Goal: Check status

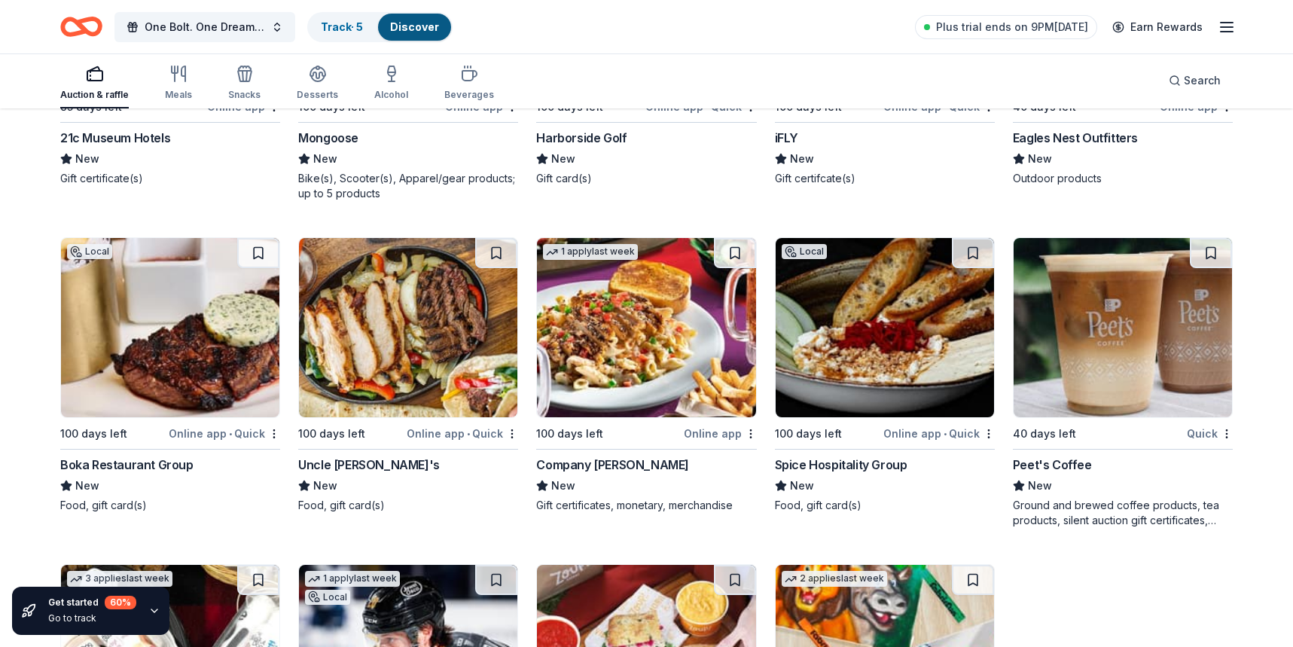
scroll to position [14907, 0]
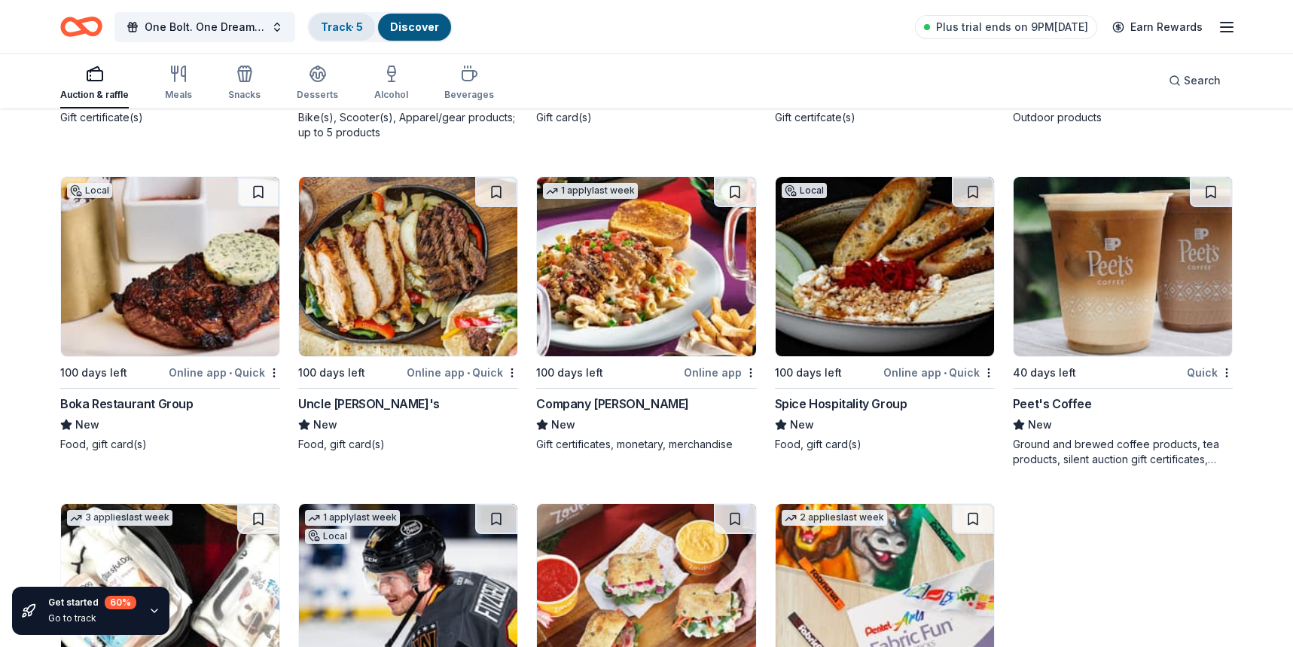
click at [334, 31] on link "Track · 5" at bounding box center [342, 26] width 42 height 13
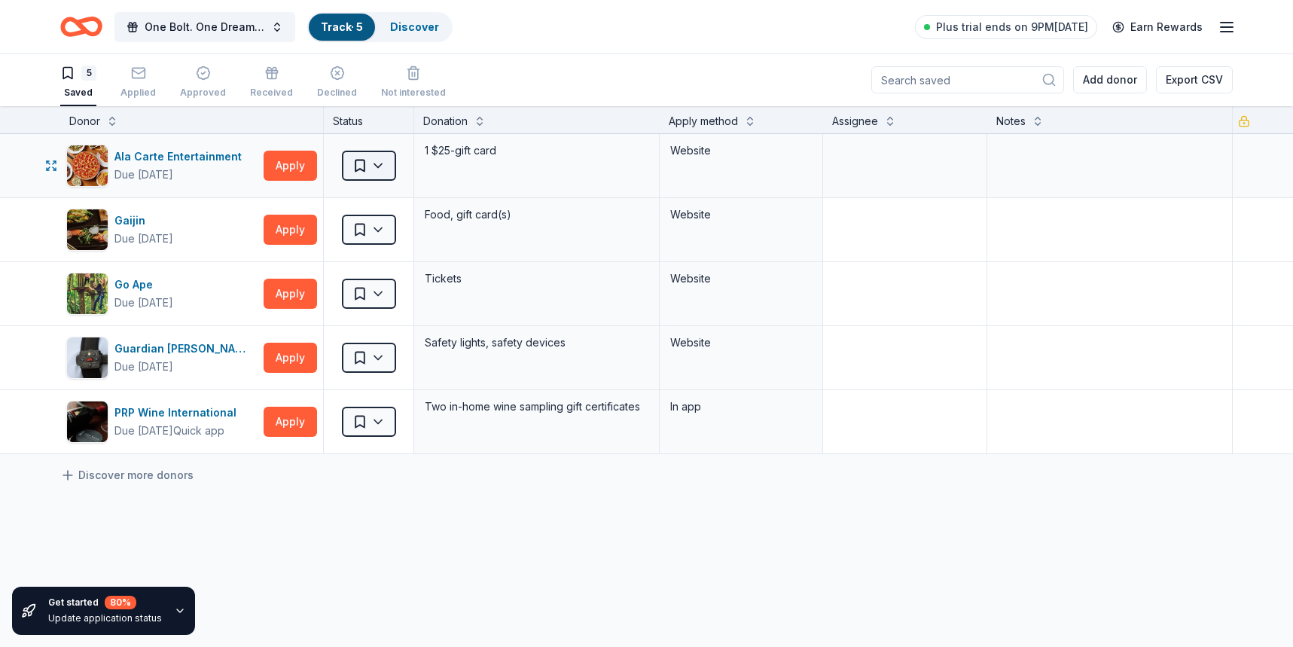
click at [383, 171] on html "One Bolt. One Dream. [GEOGRAPHIC_DATA] · 5 Discover Plus trial ends on 9PM[DATE…" at bounding box center [646, 322] width 1293 height 647
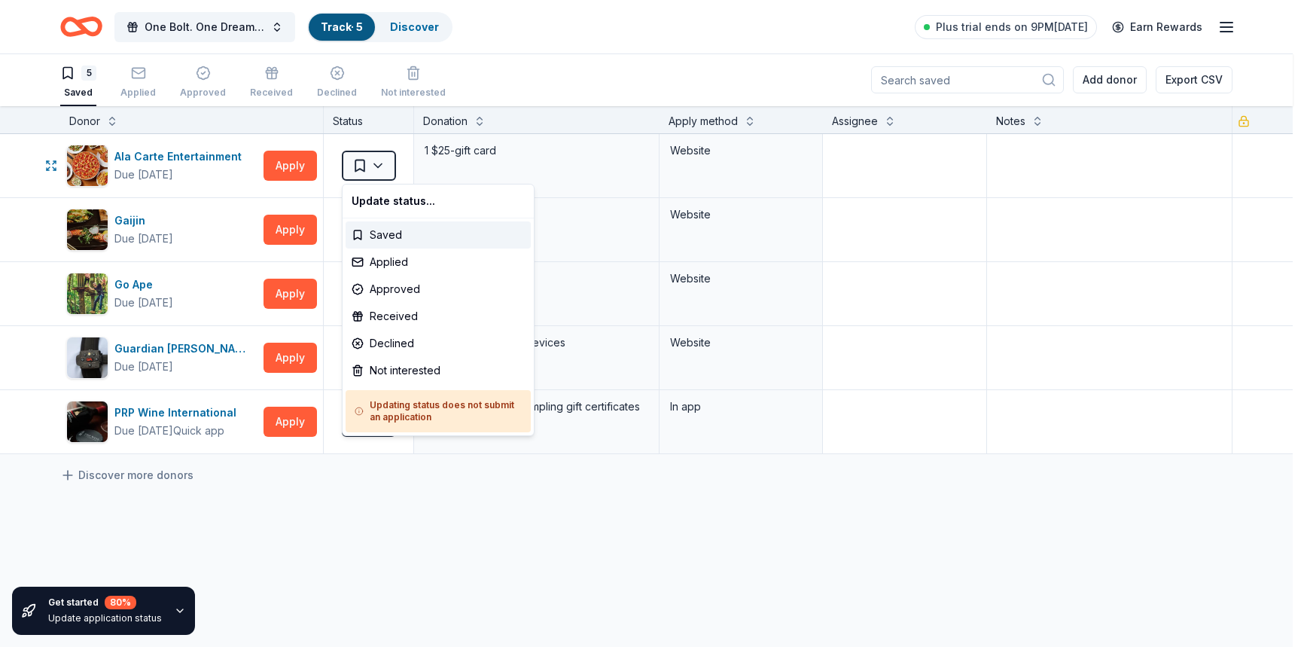
click at [382, 172] on html "One Bolt. One Dream. [GEOGRAPHIC_DATA] · 5 Discover Plus trial ends on 9PM[DATE…" at bounding box center [652, 322] width 1304 height 647
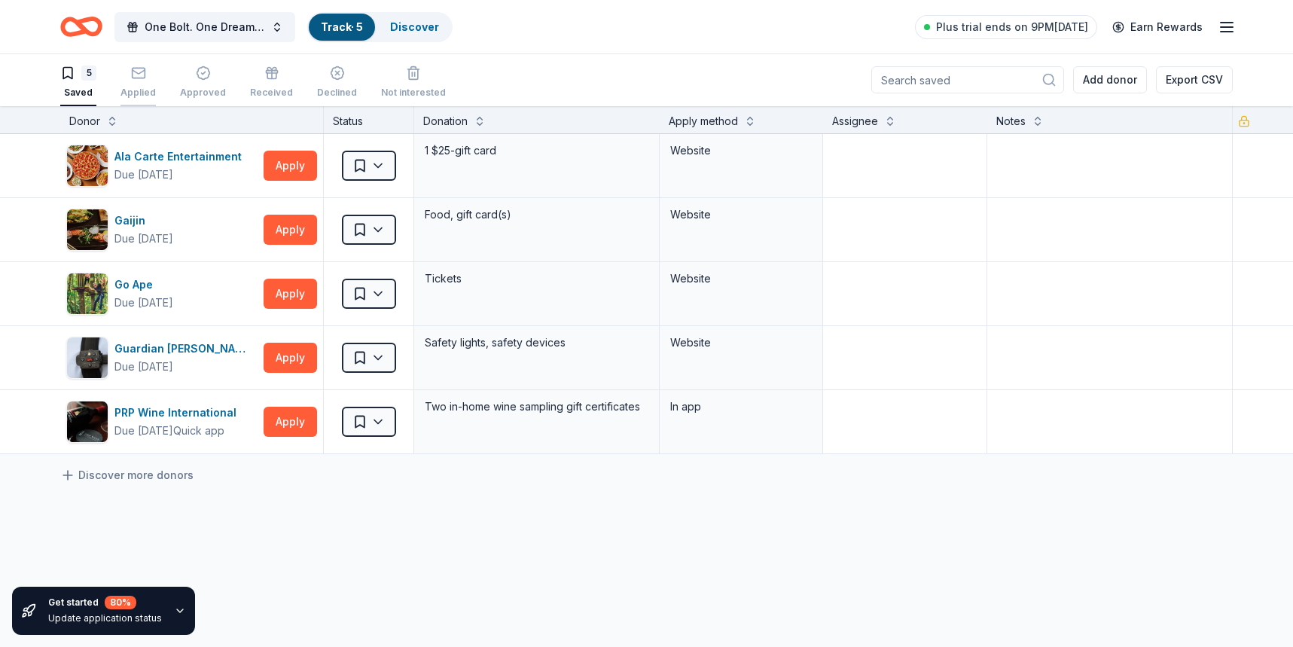
click at [148, 80] on div "button" at bounding box center [137, 73] width 35 height 15
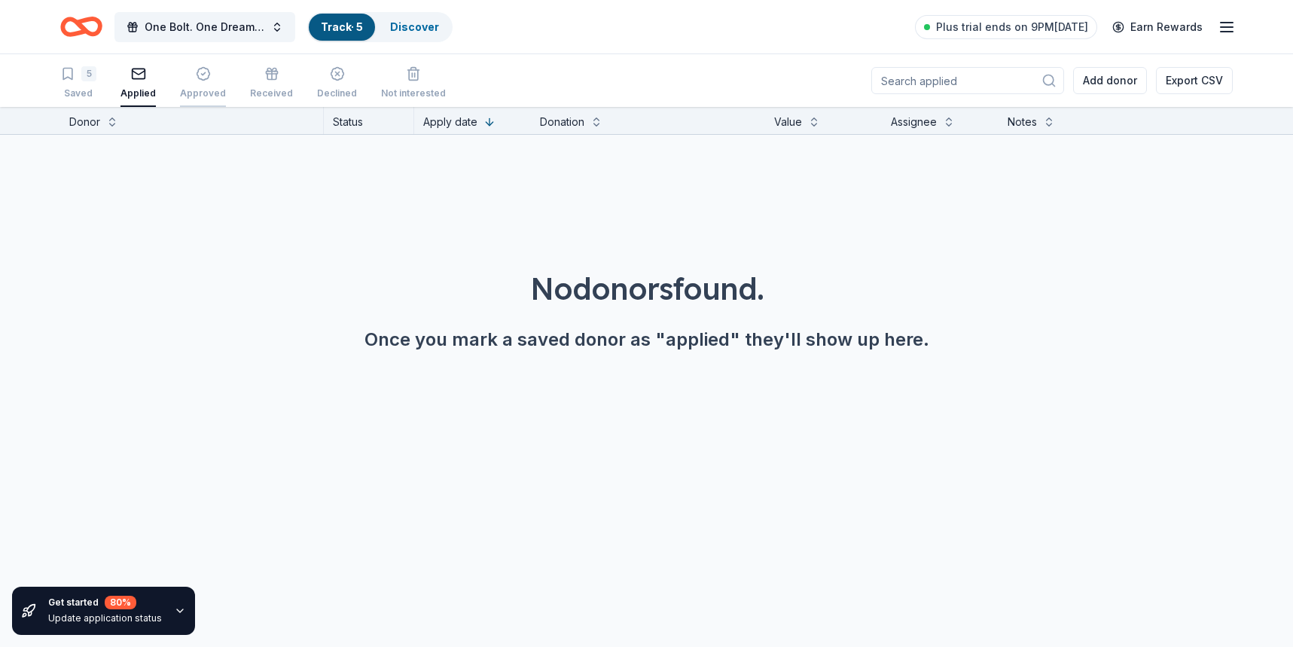
click at [202, 80] on icon "button" at bounding box center [203, 73] width 15 height 15
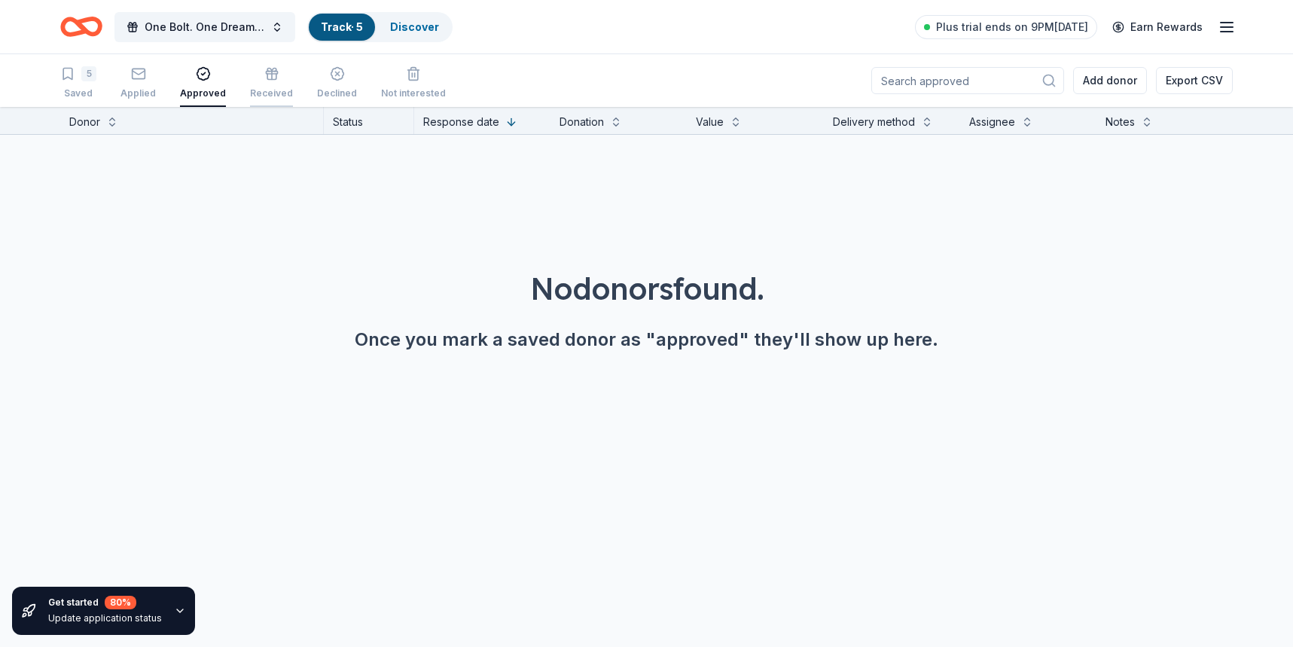
click at [272, 77] on icon "button" at bounding box center [272, 76] width 0 height 8
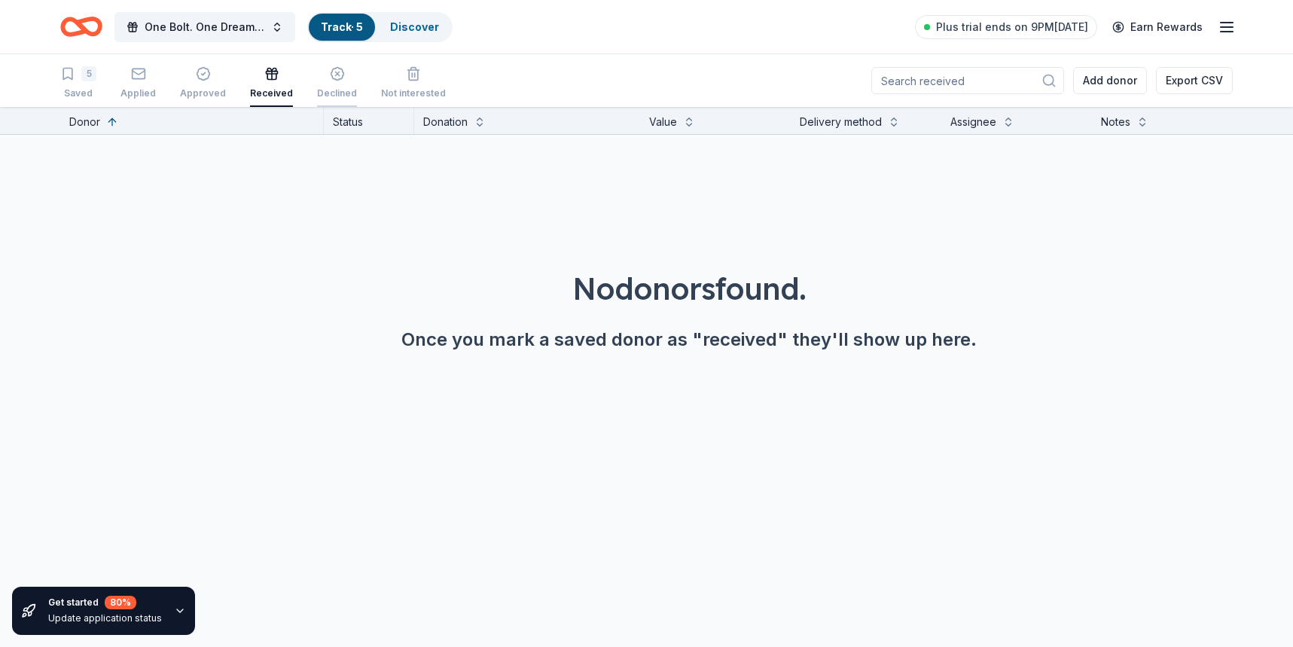
click at [338, 87] on div "Declined" at bounding box center [337, 93] width 40 height 12
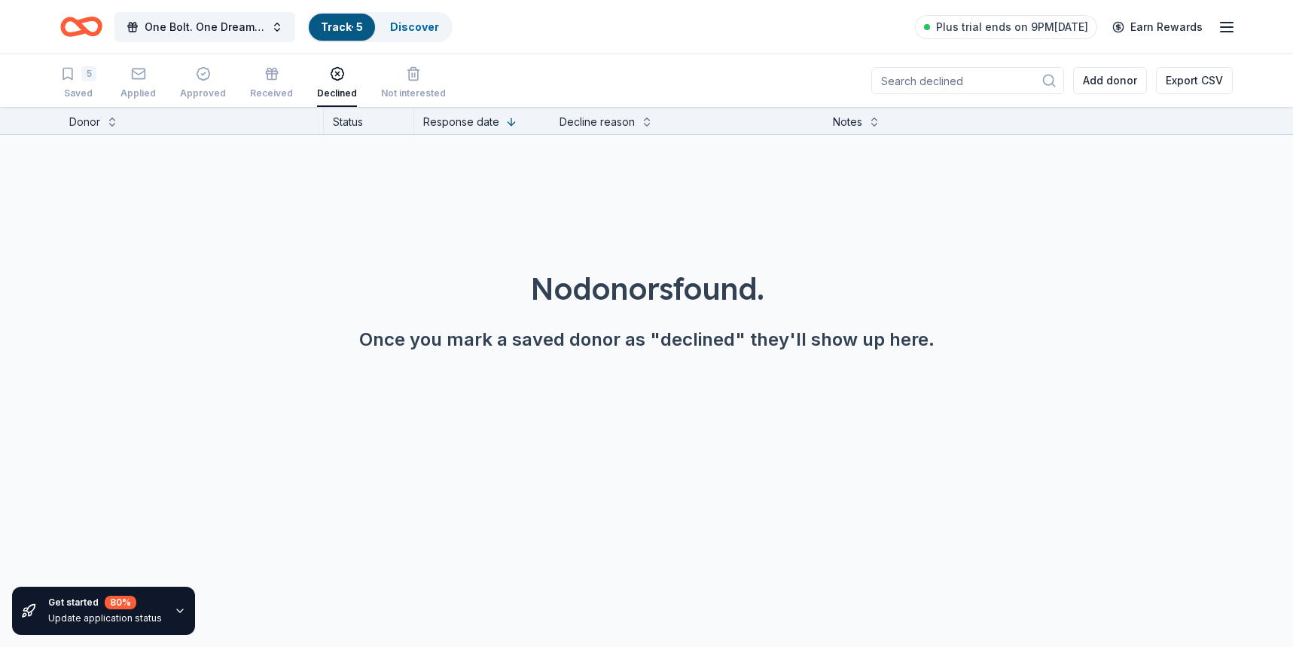
click at [117, 85] on div "5 Saved Applied Approved Received Declined Not interested" at bounding box center [253, 83] width 386 height 47
click at [122, 83] on div "Applied" at bounding box center [137, 82] width 35 height 33
